Goal: Task Accomplishment & Management: Use online tool/utility

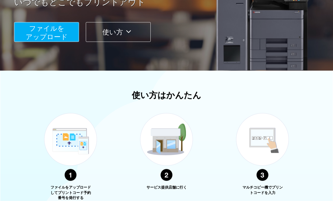
scroll to position [112, 0]
click at [63, 38] on span "ファイルを ​​アップロード" at bounding box center [47, 33] width 42 height 16
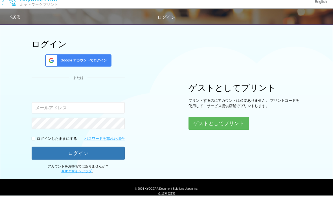
scroll to position [15, 0]
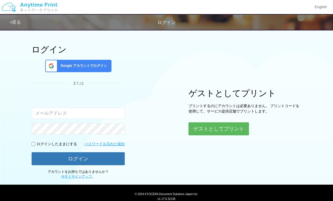
click at [229, 132] on button "ゲストとしてプリント" at bounding box center [218, 128] width 60 height 13
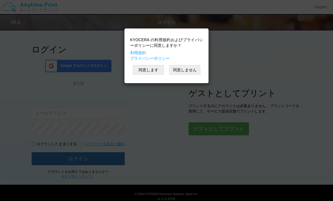
click at [158, 71] on button "同意します" at bounding box center [148, 70] width 31 height 10
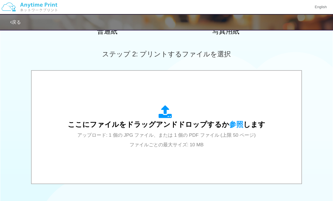
scroll to position [149, 0]
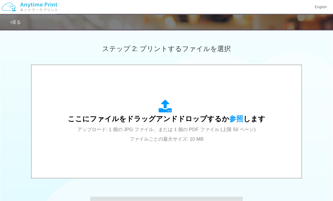
click at [249, 132] on div "ここにファイルをドラッグアンドドロップするか 参照 します アップロード: 1 個の JPG ファイル、または 1 個の PDF ファイル (上限 50 ペー…" at bounding box center [166, 122] width 197 height 44
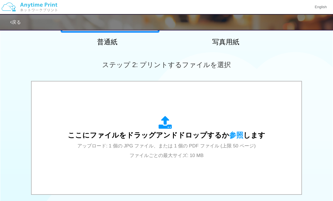
click at [213, 145] on span "アップロード: 1 個の JPG ファイル、または 1 個の PDF ファイル (上限 50 ページ) ファイルごとの最大サイズ: 10 MB" at bounding box center [166, 150] width 178 height 15
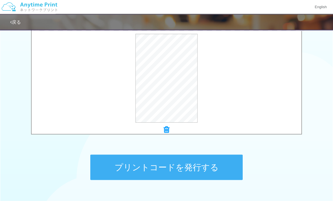
scroll to position [191, 0]
click at [221, 168] on button "プリントコードを発行する" at bounding box center [166, 166] width 152 height 25
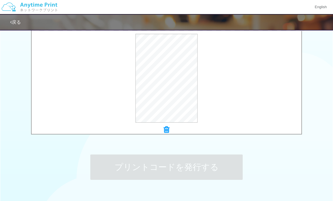
scroll to position [0, 0]
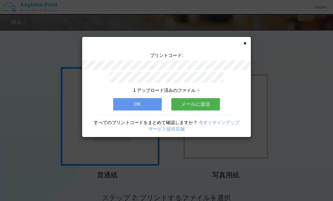
click at [244, 47] on div "プリントコード: 1 アップロード済みのファイル OK メールに送信 すべてのプリントコードをまとめて確認しますか？ 今すぐサインアップ サービス提供店舗" at bounding box center [166, 87] width 169 height 100
click at [244, 42] on icon at bounding box center [244, 43] width 3 height 4
